Goal: Use online tool/utility: Utilize a website feature to perform a specific function

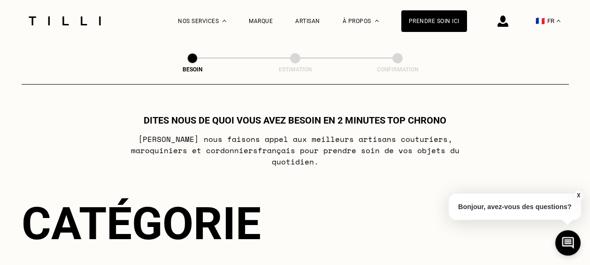
scroll to position [188, 0]
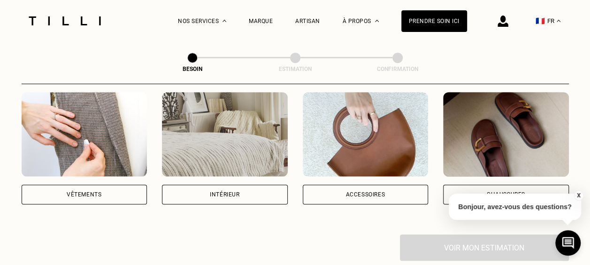
click at [231, 191] on div "Intérieur" at bounding box center [225, 194] width 30 height 6
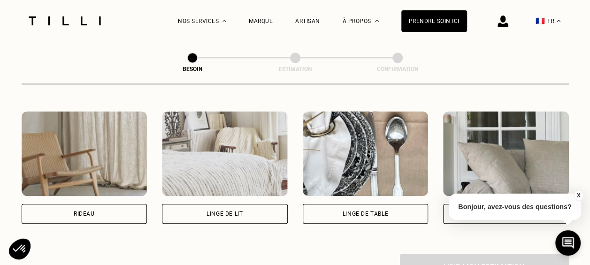
scroll to position [448, 0]
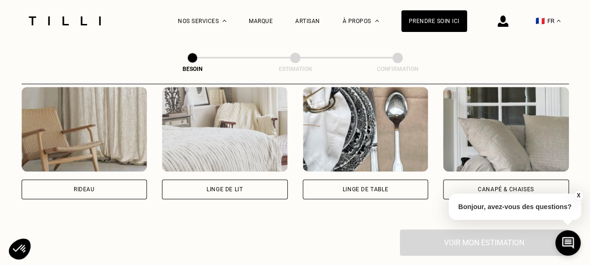
click at [90, 179] on div "Rideau" at bounding box center [85, 189] width 126 height 20
select select "FR"
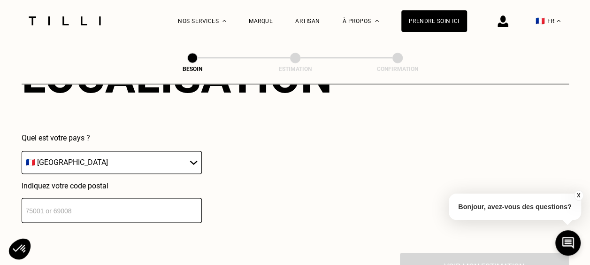
scroll to position [656, 0]
click at [190, 154] on select "🇩🇪 [GEOGRAPHIC_DATA] 🇦🇹 [GEOGRAPHIC_DATA] 🇧🇪 [GEOGRAPHIC_DATA] 🇧🇬 Bulgarie 🇨🇾 C…" at bounding box center [112, 161] width 180 height 23
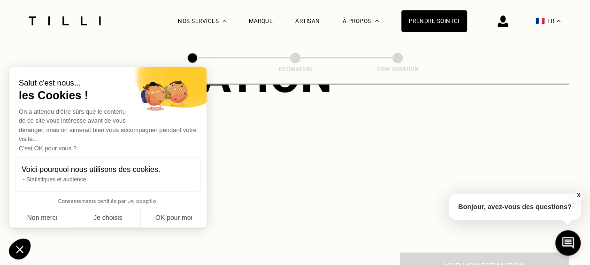
click at [190, 154] on div "Salut c'est nous... les Cookies ! On a attendu d'être sûrs que le contenu de ce…" at bounding box center [107, 147] width 197 height 160
click at [180, 218] on button "OK pour moi" at bounding box center [174, 218] width 66 height 20
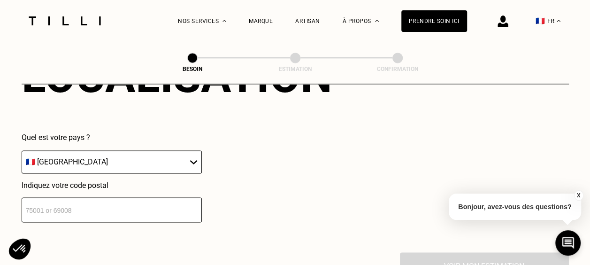
click at [166, 201] on input "number" at bounding box center [112, 209] width 180 height 25
type input "92130"
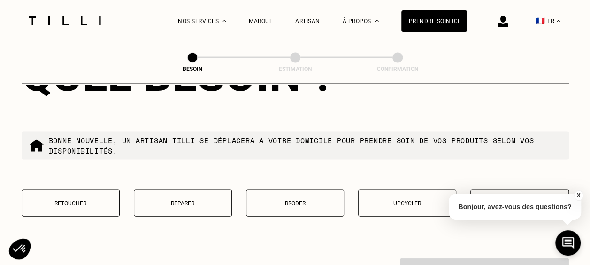
scroll to position [937, 0]
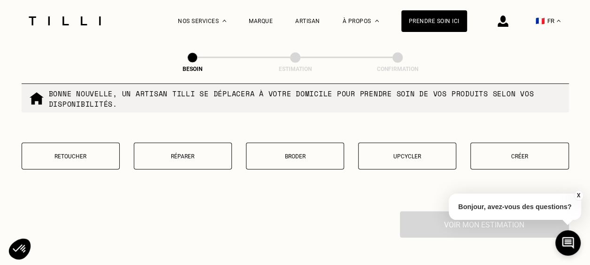
click at [59, 153] on p "Retoucher" at bounding box center [71, 156] width 88 height 7
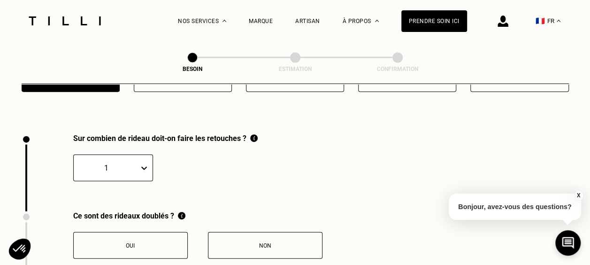
scroll to position [1036, 0]
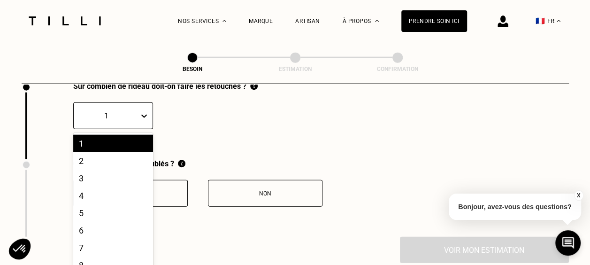
click at [133, 129] on div "20 results available. Use Up and Down to choose options, press Enter to select …" at bounding box center [113, 115] width 80 height 27
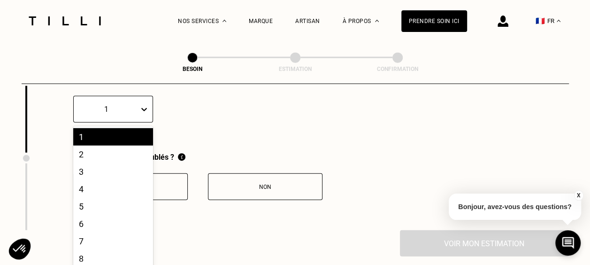
scroll to position [1073, 0]
click at [127, 147] on div "2" at bounding box center [113, 153] width 80 height 17
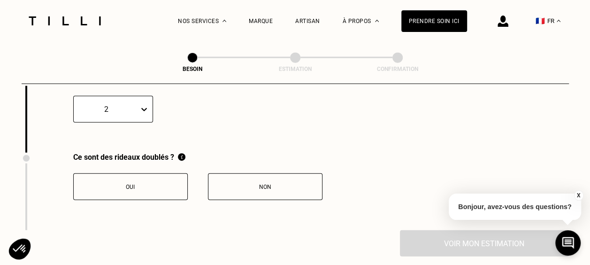
click at [152, 183] on div "Oui" at bounding box center [130, 186] width 104 height 7
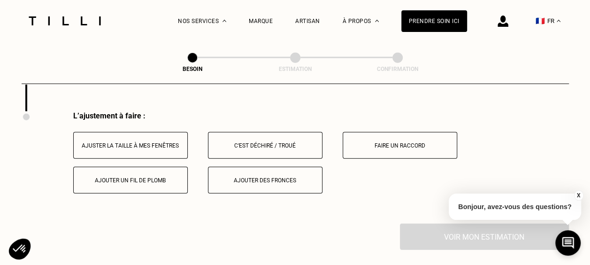
scroll to position [1192, 0]
click at [145, 142] on div "Ajuster la taille à mes fenêtres" at bounding box center [130, 145] width 104 height 7
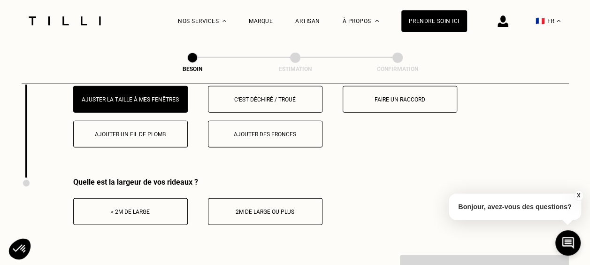
scroll to position [1239, 0]
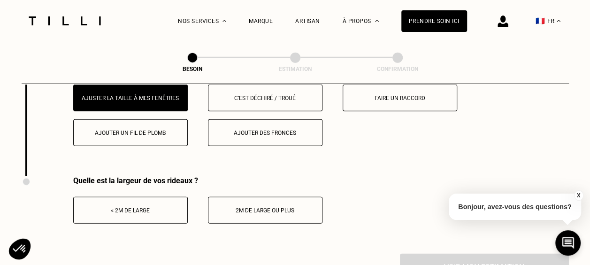
click at [175, 211] on button "< 2m de large" at bounding box center [130, 210] width 114 height 27
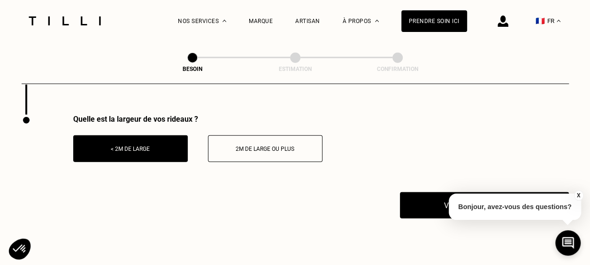
scroll to position [1286, 0]
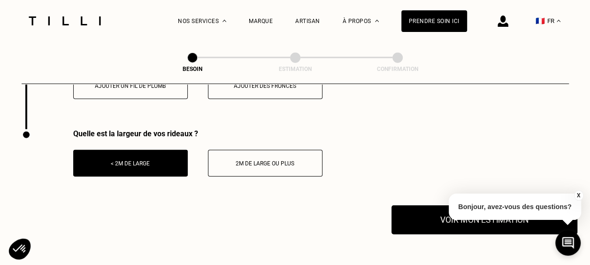
click at [420, 215] on button "Voir mon estimation" at bounding box center [484, 219] width 186 height 29
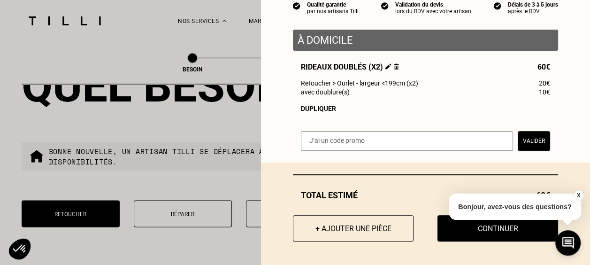
scroll to position [863, 0]
